Goal: Task Accomplishment & Management: Use online tool/utility

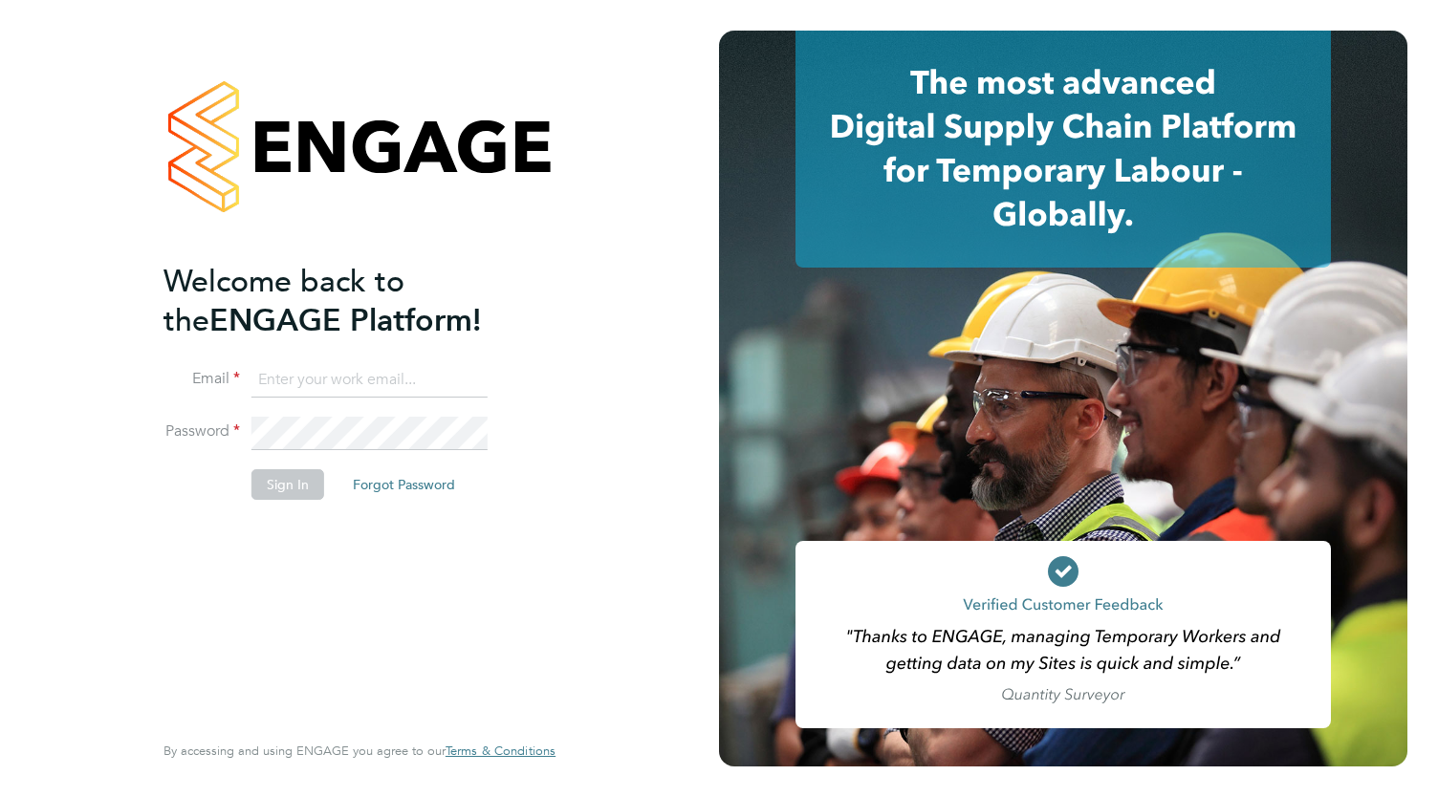
type input "[PERSON_NAME][EMAIL_ADDRESS][DOMAIN_NAME]"
click at [328, 668] on div "Welcome back to the ENGAGE Platform! Email Bianca.manser@wearehowells.co.uk Pas…" at bounding box center [350, 494] width 373 height 465
click at [289, 484] on button "Sign In" at bounding box center [287, 484] width 73 height 31
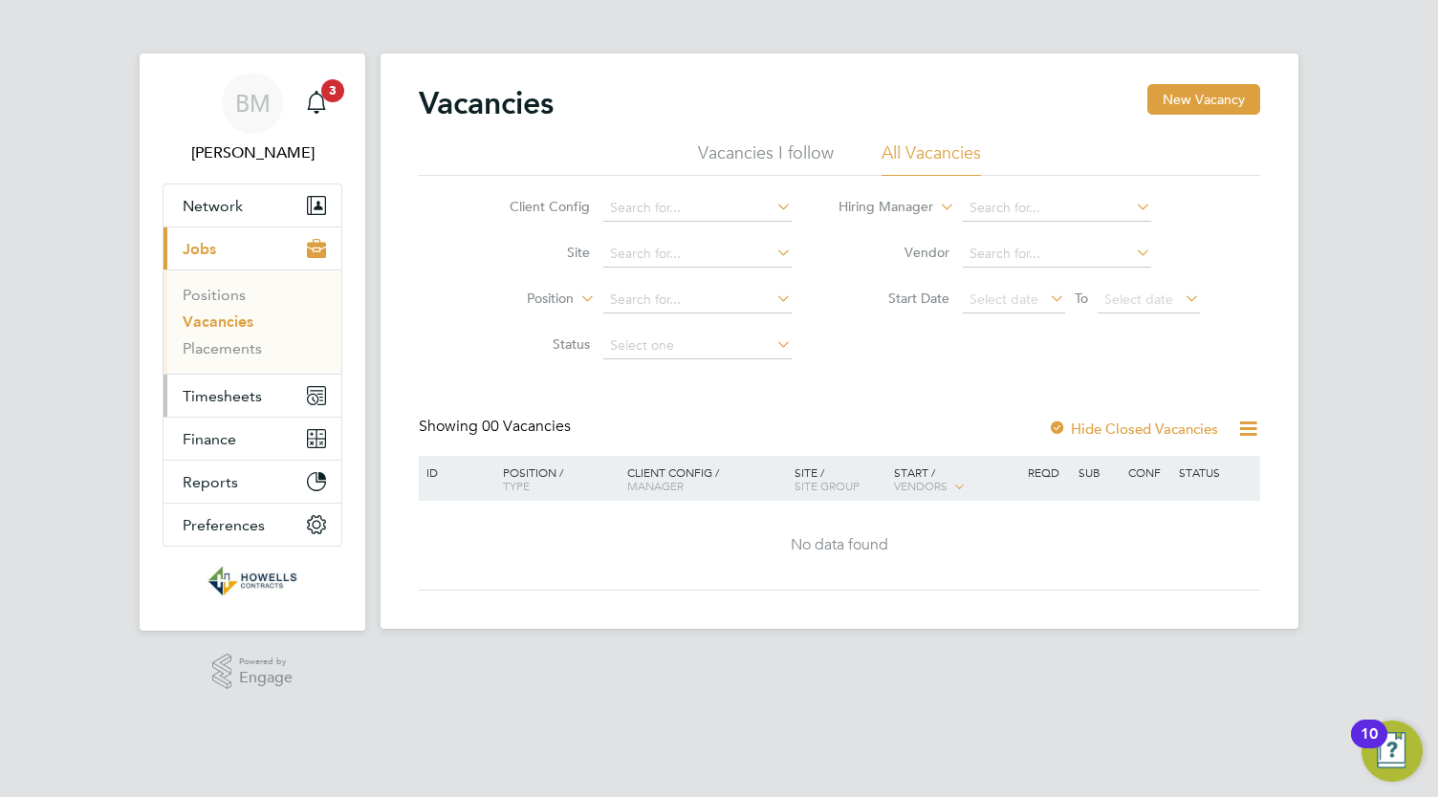
click at [245, 396] on span "Timesheets" at bounding box center [222, 396] width 79 height 18
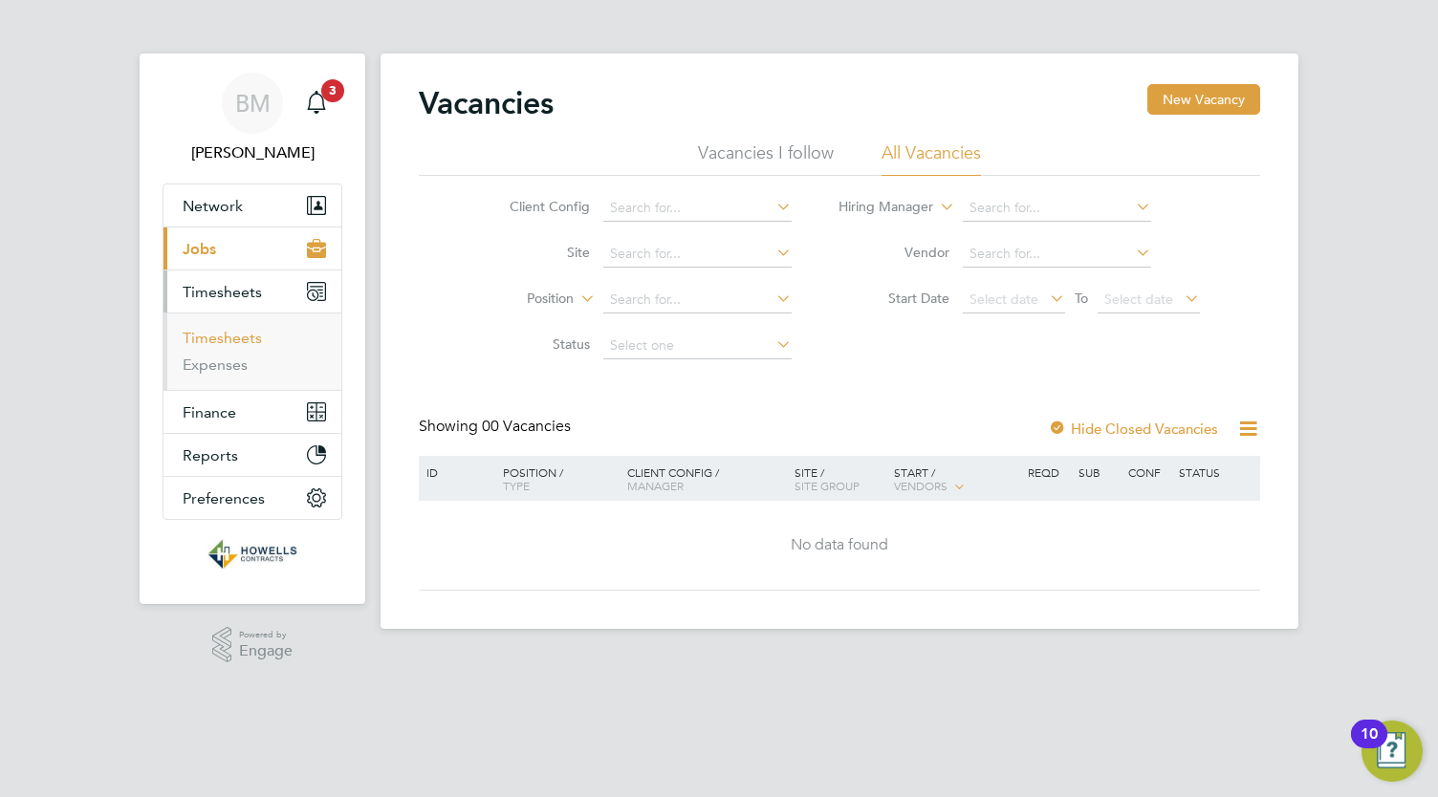
click at [237, 338] on link "Timesheets" at bounding box center [222, 338] width 79 height 18
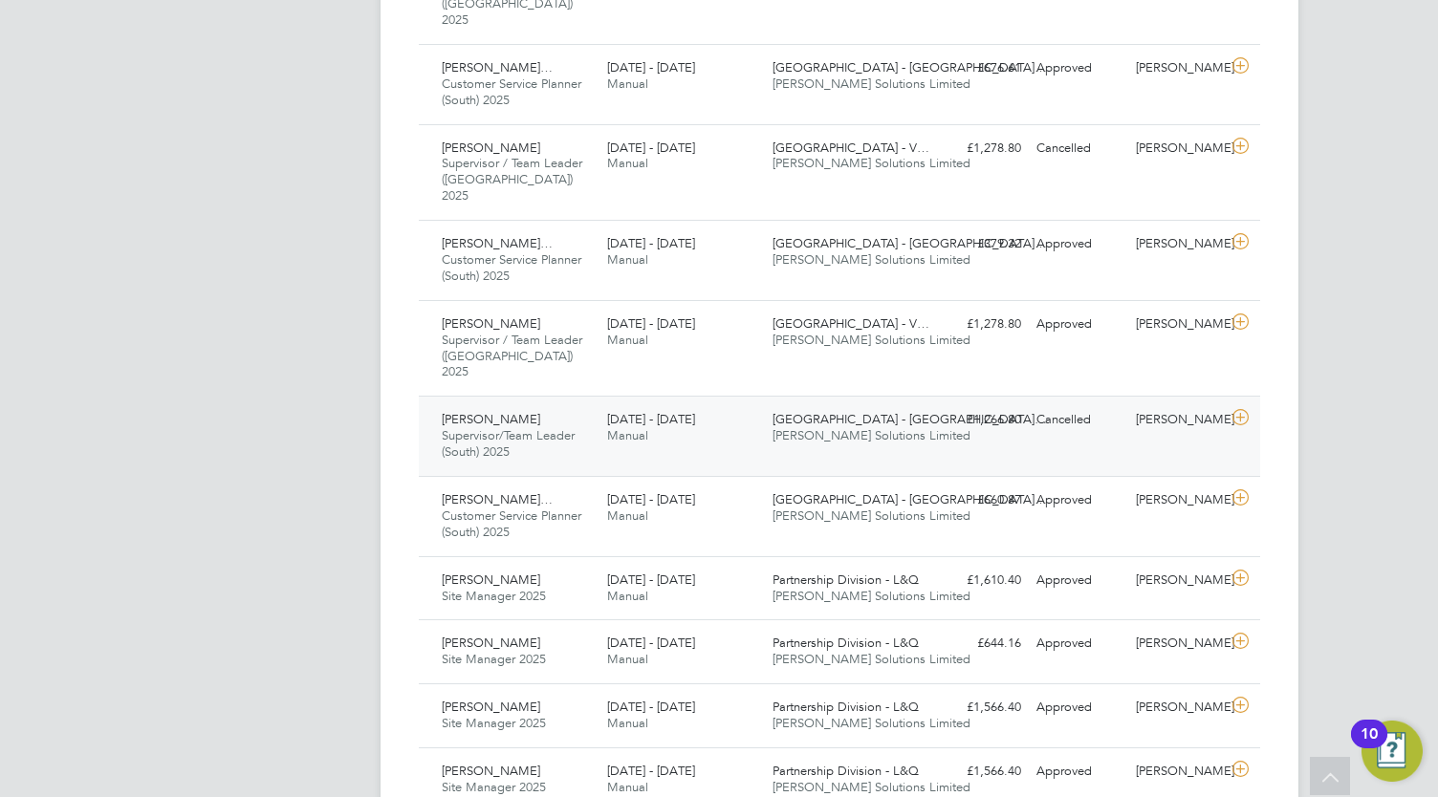
click at [763, 404] on div "[DATE] - [DATE] Manual" at bounding box center [682, 428] width 165 height 48
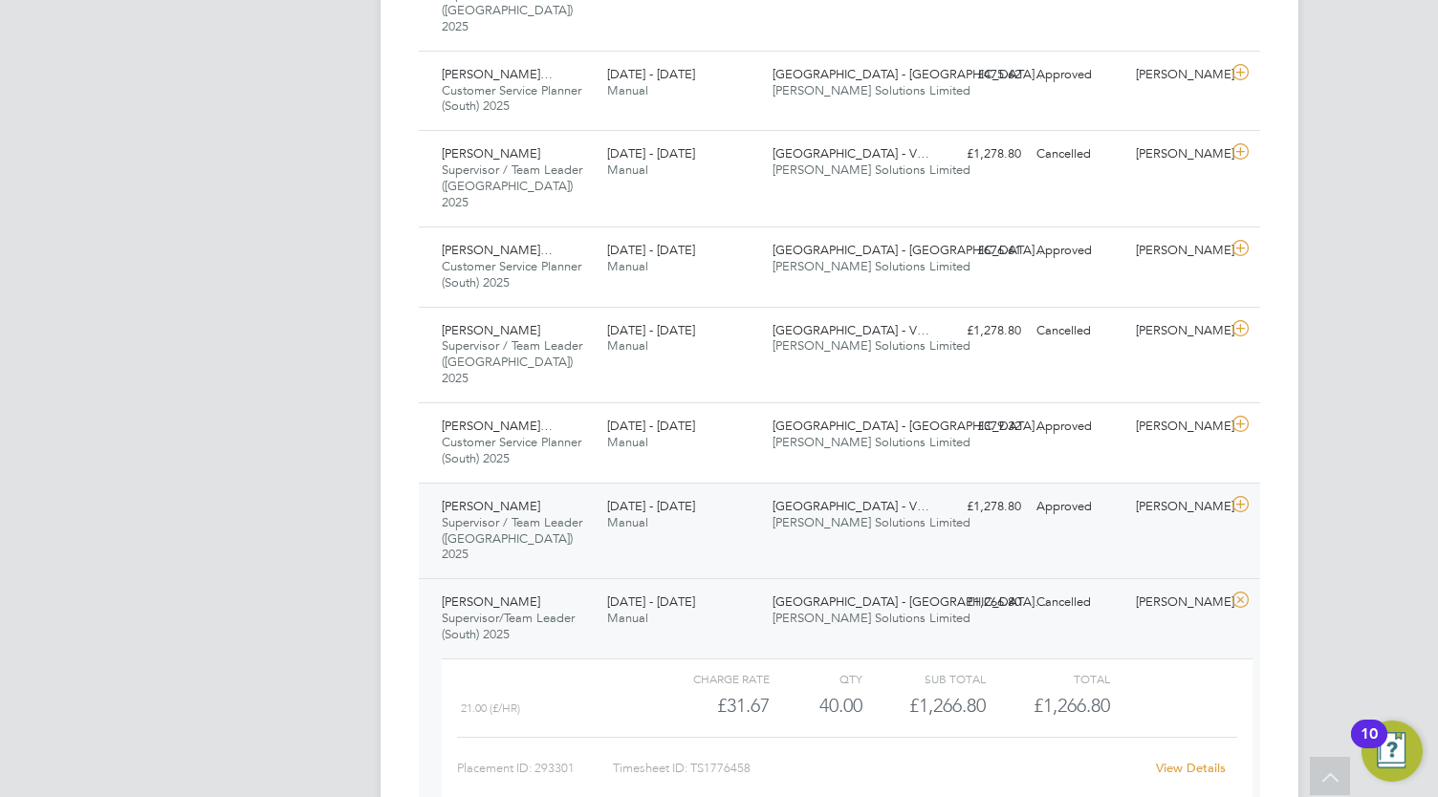
click at [848, 514] on span "[PERSON_NAME] Solutions Limited" at bounding box center [872, 522] width 198 height 16
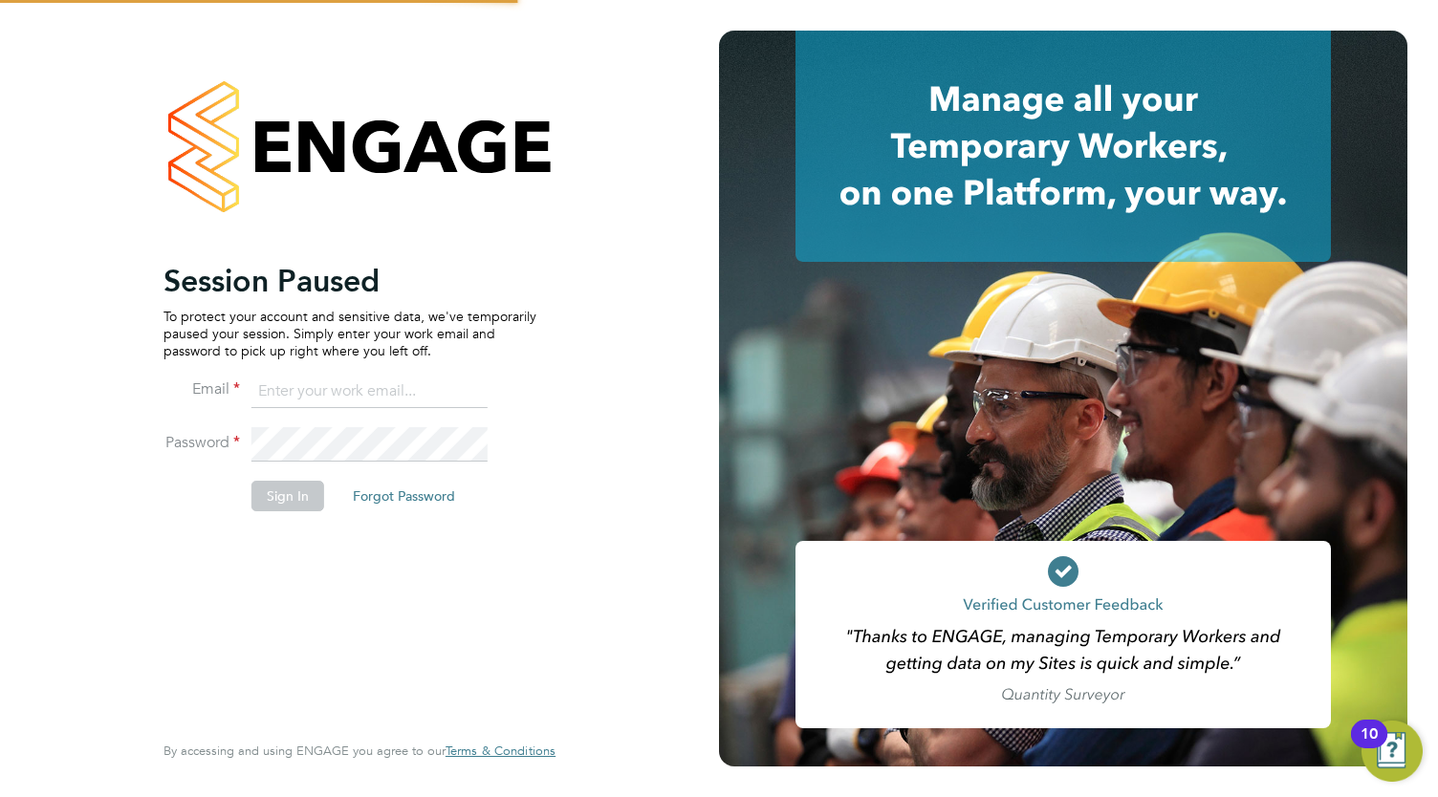
type input "[PERSON_NAME][EMAIL_ADDRESS][DOMAIN_NAME]"
